Goal: Navigation & Orientation: Go to known website

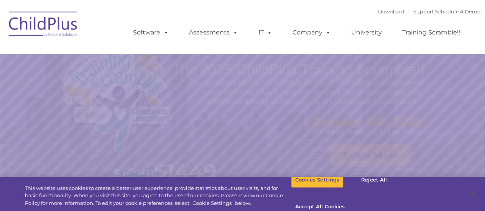
select select "MEDIUM"
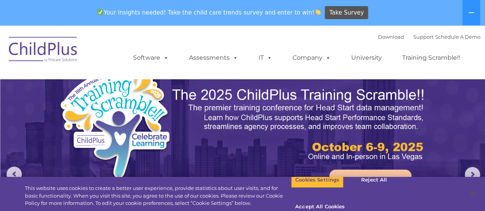
click at [58, 44] on img at bounding box center [43, 50] width 77 height 38
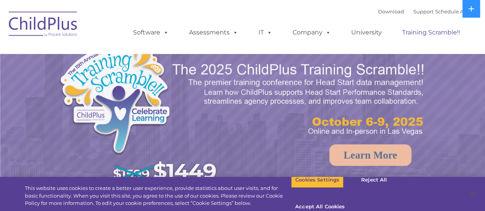
select select "MEDIUM"
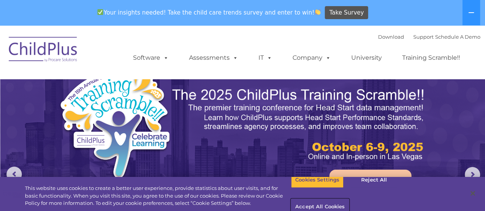
click at [349, 199] on button "Accept All Cookies" at bounding box center [320, 207] width 58 height 16
